Goal: Information Seeking & Learning: Learn about a topic

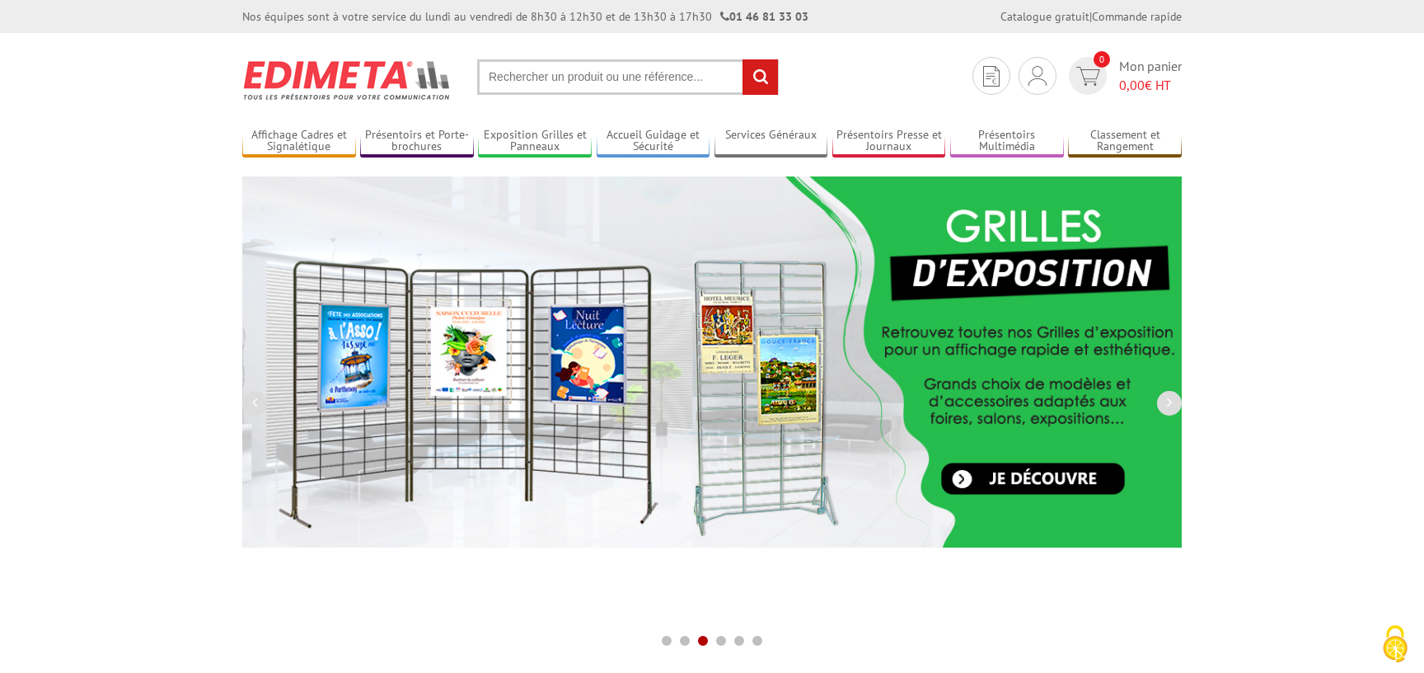
click at [643, 71] on input "text" at bounding box center [628, 76] width 302 height 35
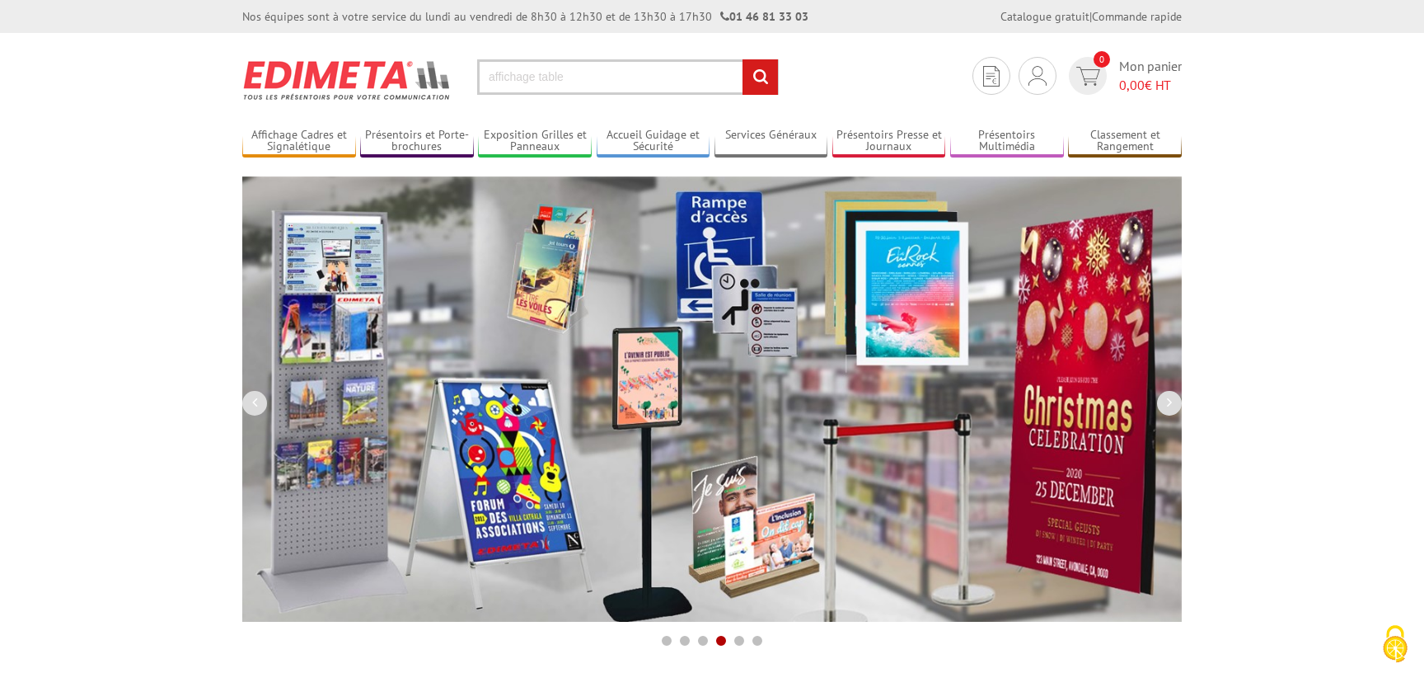
type input "affichage table"
click at [743, 59] on input "rechercher" at bounding box center [760, 76] width 35 height 35
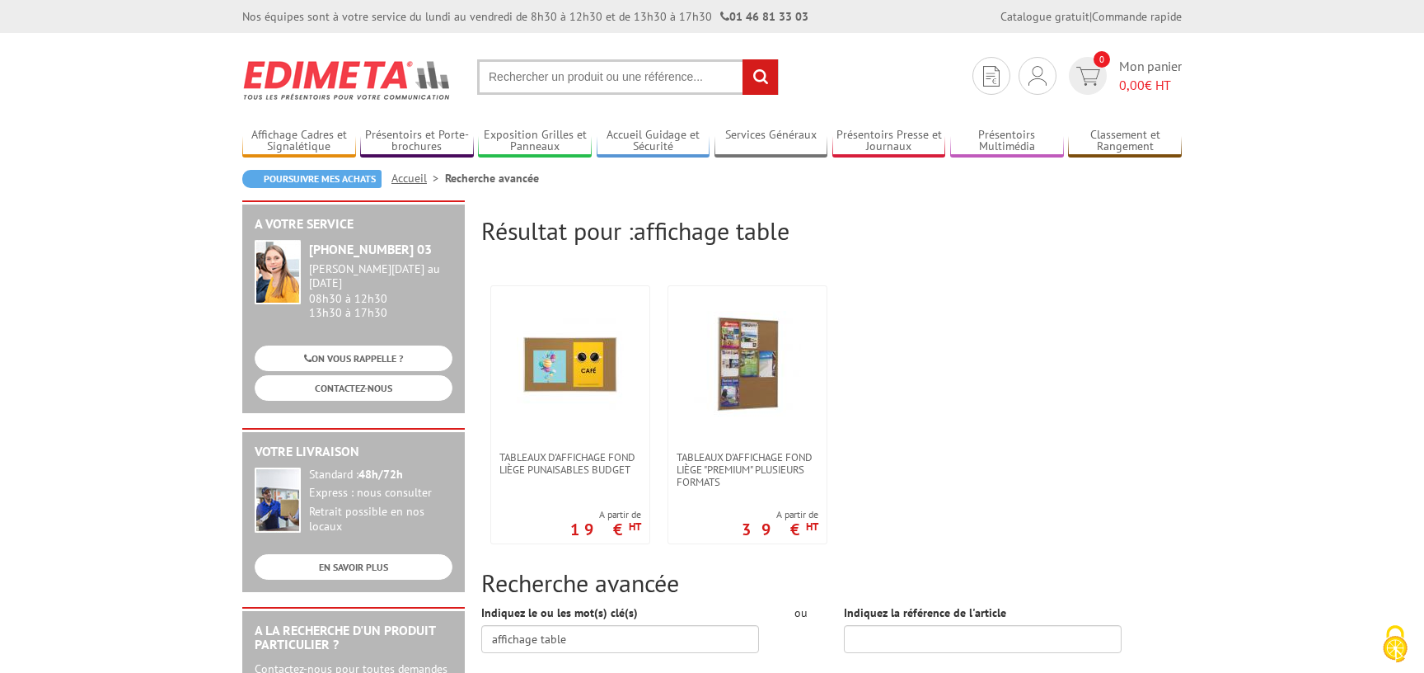
click at [678, 78] on input "text" at bounding box center [628, 76] width 302 height 35
type input "support a4"
click at [743, 59] on input "rechercher" at bounding box center [760, 76] width 35 height 35
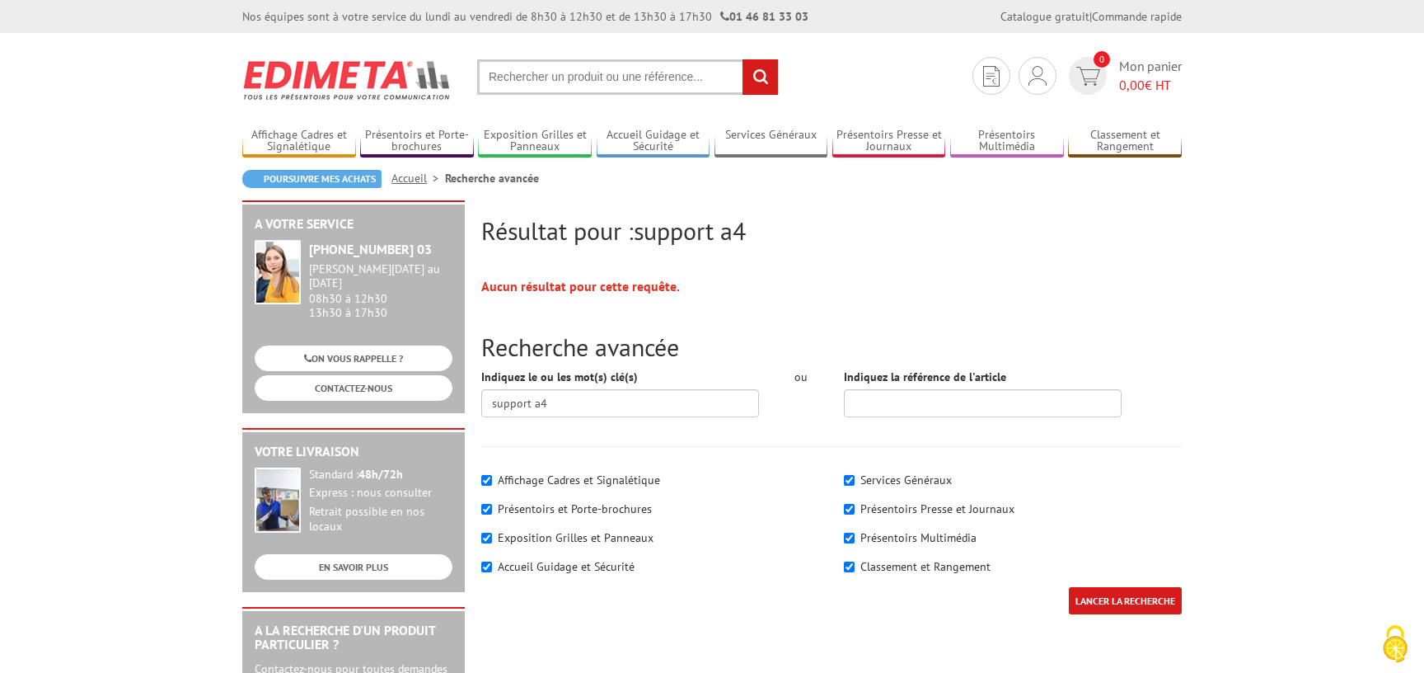
click at [544, 68] on input "text" at bounding box center [628, 76] width 302 height 35
type input "présentoire a 4 de table"
click at [743, 59] on input "rechercher" at bounding box center [760, 76] width 35 height 35
click at [595, 482] on label "Affichage Cadres et Signalétique" at bounding box center [579, 479] width 162 height 15
click at [492, 482] on input"] "Affichage Cadres et Signalétique" at bounding box center [486, 480] width 11 height 11
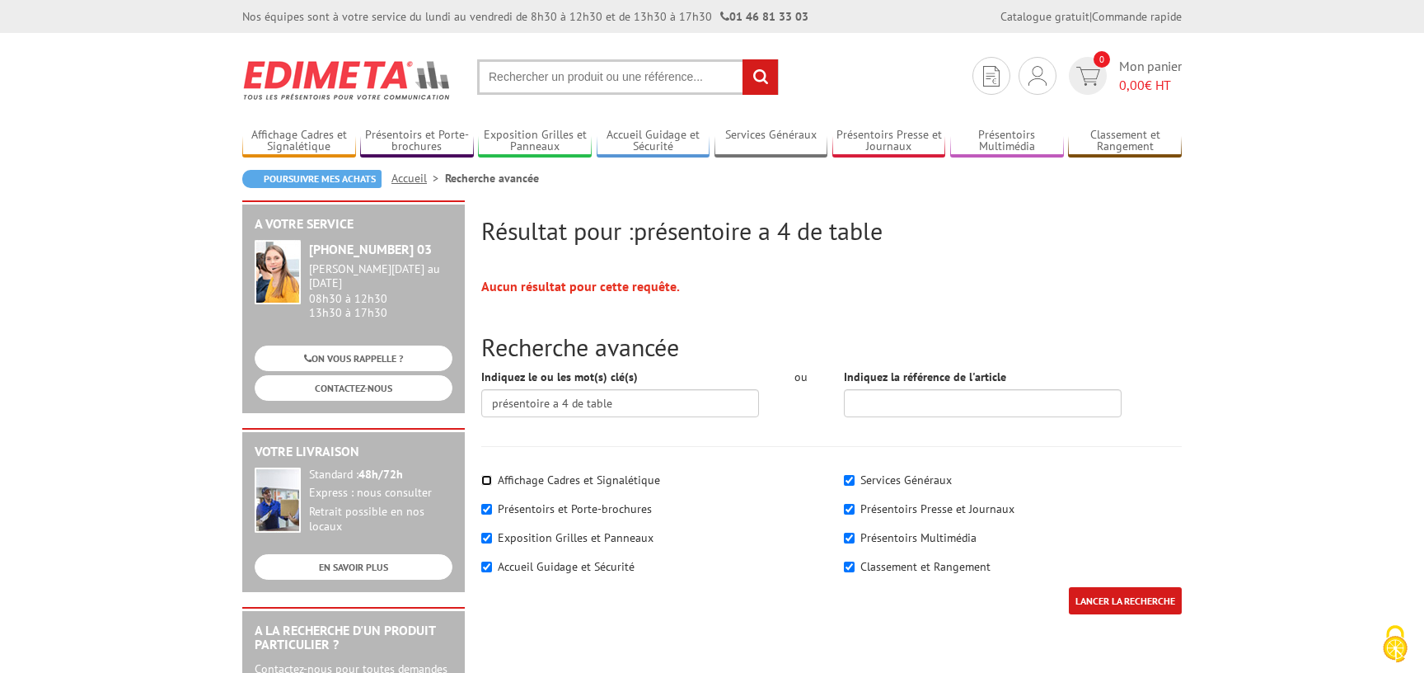
click at [489, 483] on input"] "Affichage Cadres et Signalétique" at bounding box center [486, 480] width 11 height 11
checkbox input"] "true"
click at [1116, 611] on input "LANCER LA RECHERCHE" at bounding box center [1125, 600] width 113 height 27
click at [630, 63] on input "text" at bounding box center [628, 76] width 302 height 35
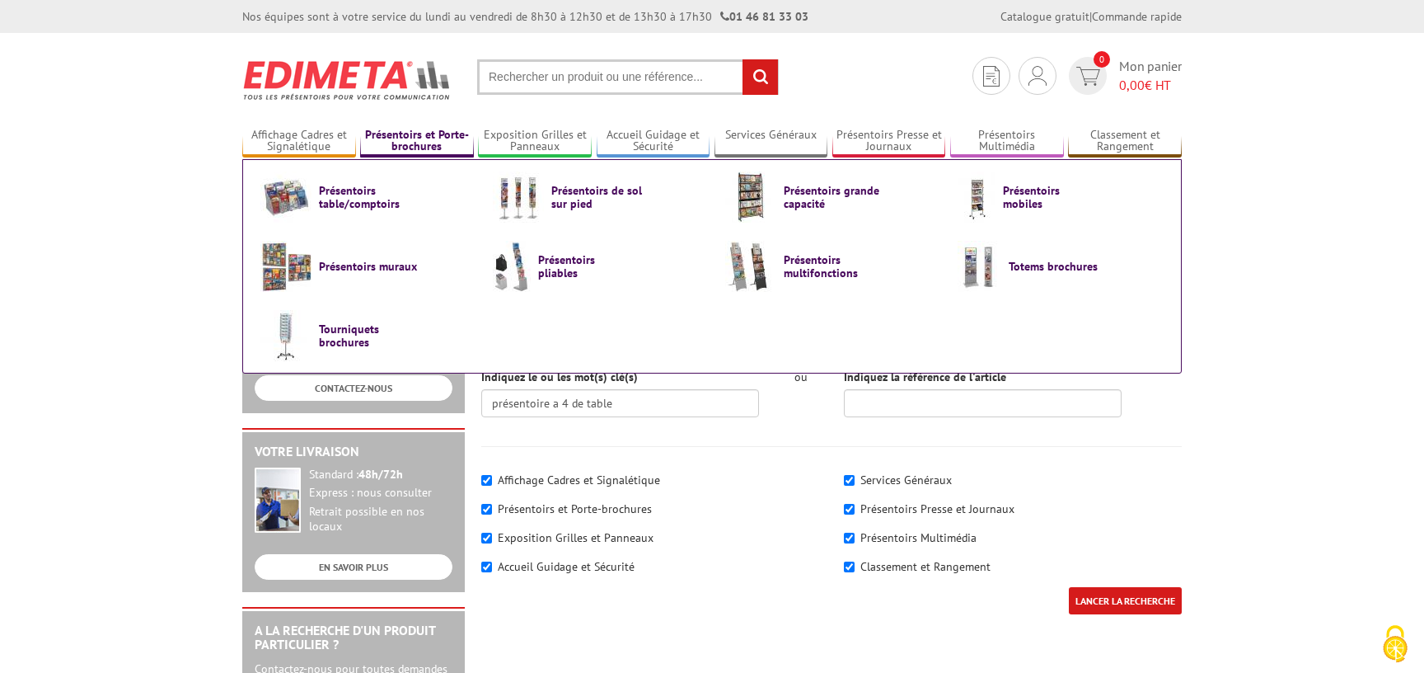
click at [442, 136] on link "Présentoirs et Porte-brochures" at bounding box center [417, 141] width 114 height 27
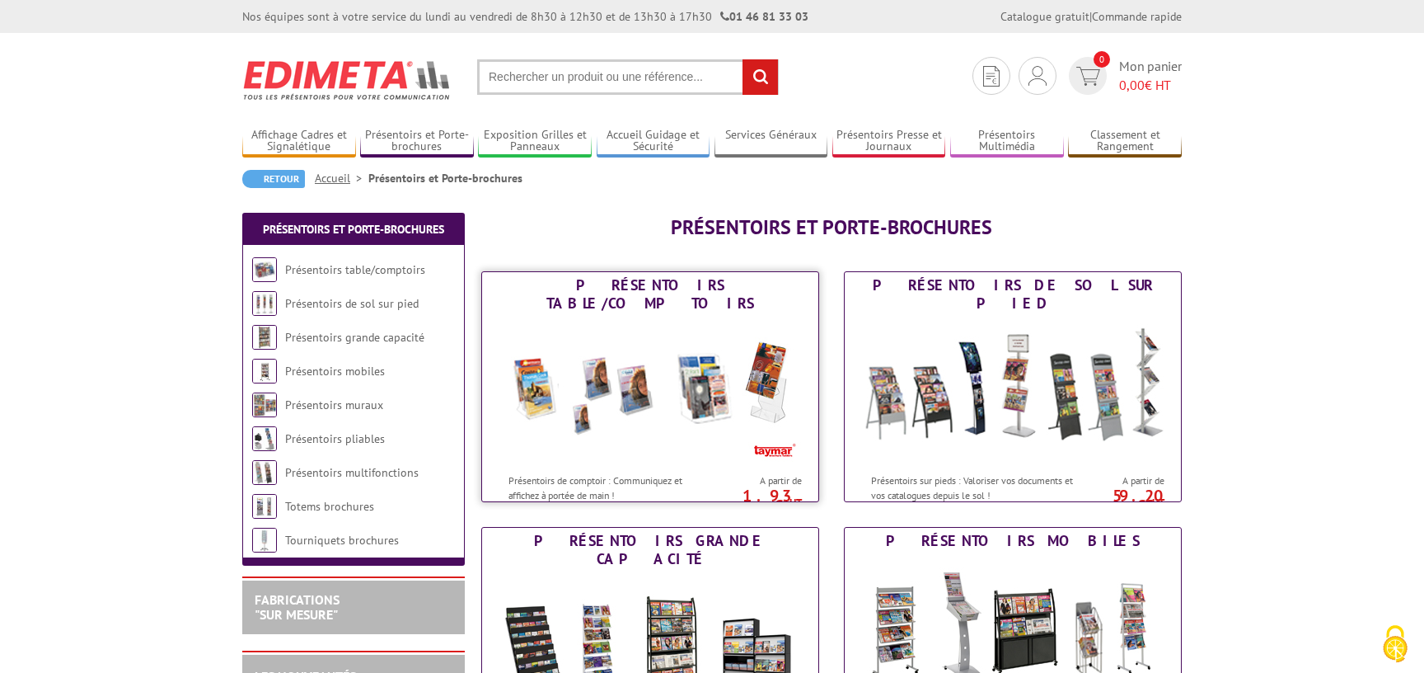
click at [594, 297] on link "Présentoirs table/comptoirs Présentoirs de comptoir : Communiquez et affichez à…" at bounding box center [650, 386] width 338 height 231
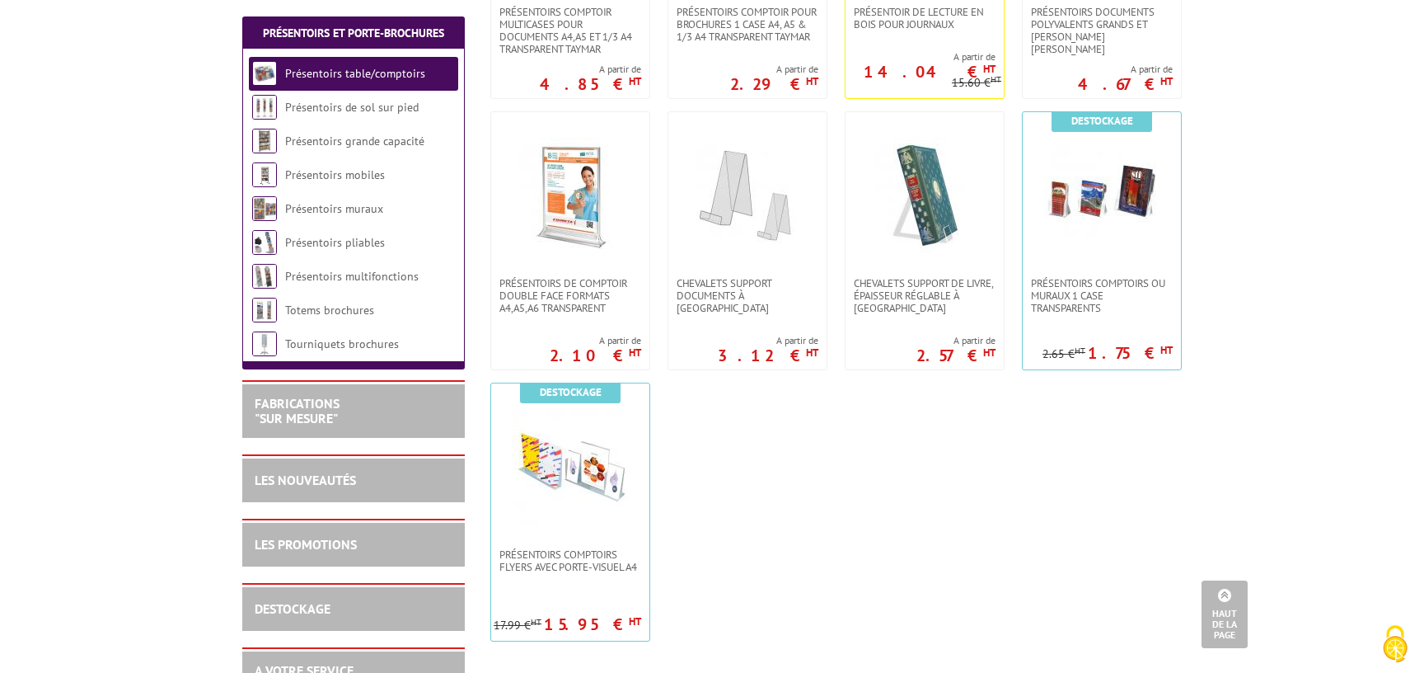
scroll to position [89, 0]
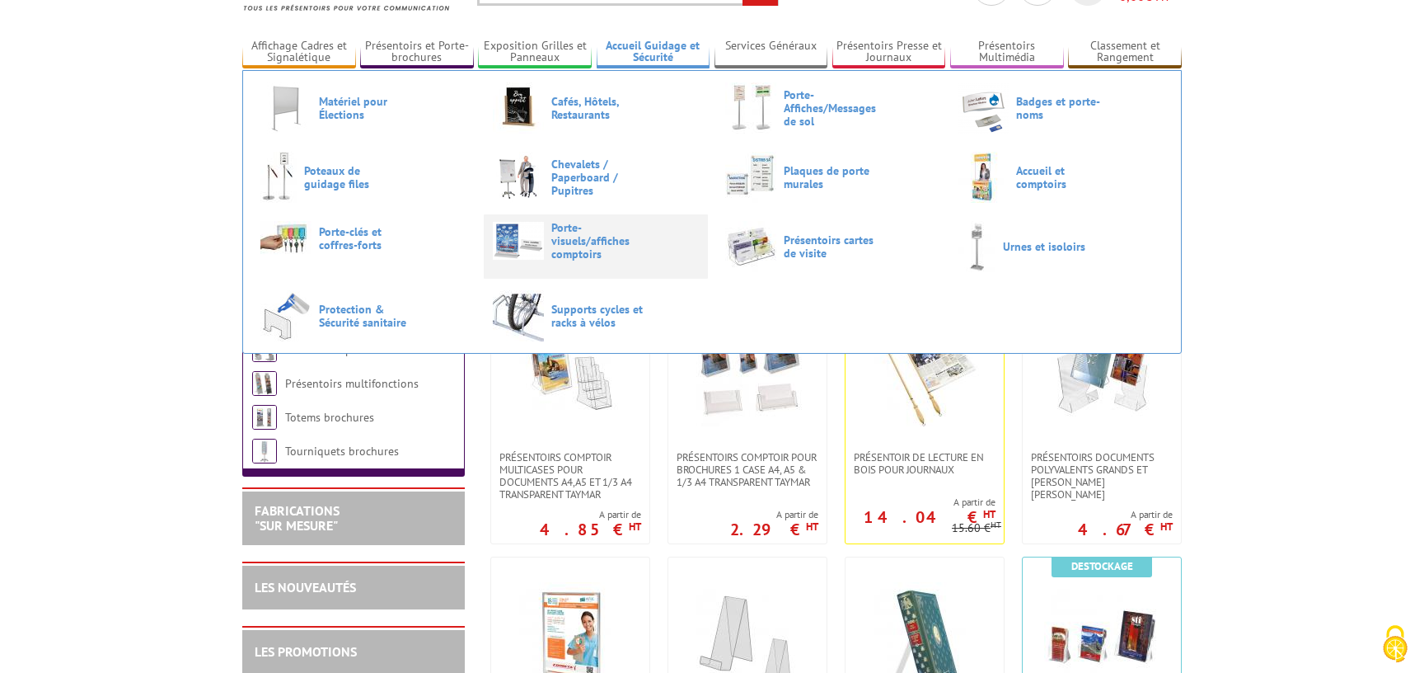
click at [598, 234] on span "Porte-visuels/affiches comptoirs" at bounding box center [600, 241] width 99 height 40
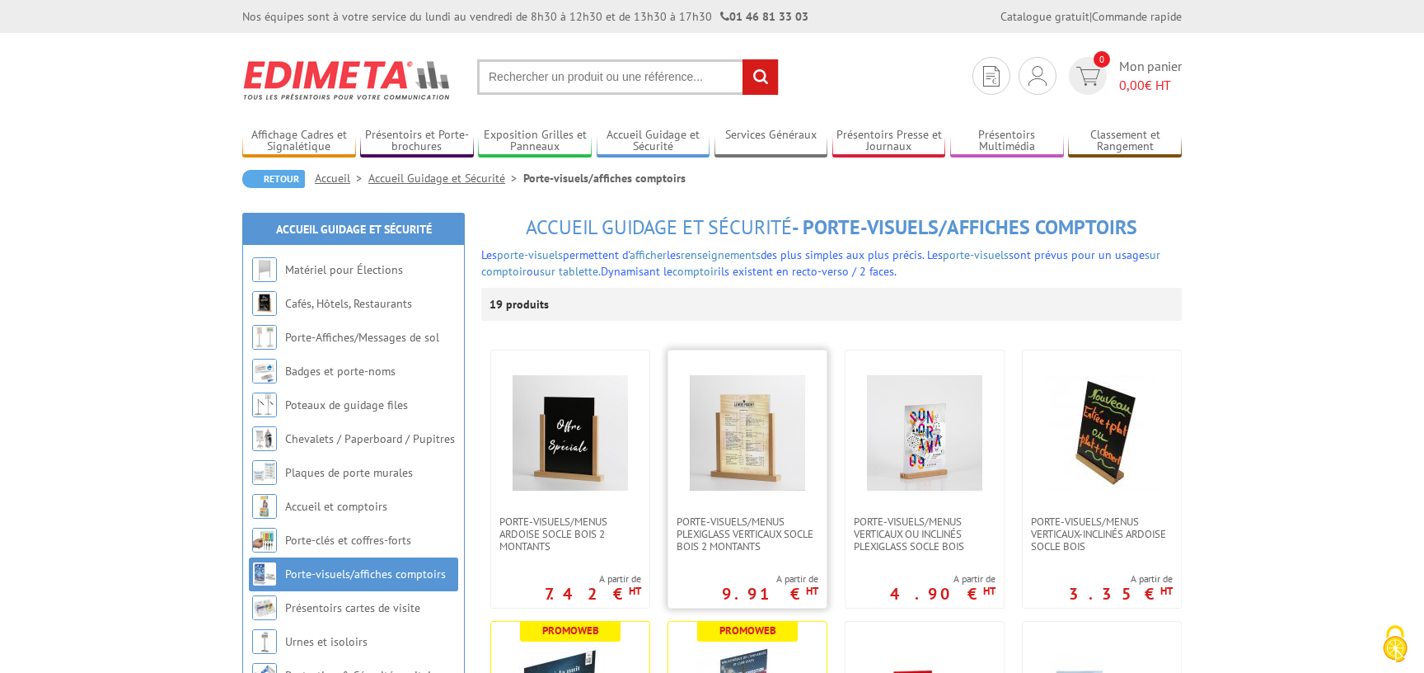
click at [747, 457] on img at bounding box center [747, 432] width 115 height 115
